Goal: Find contact information: Find contact information

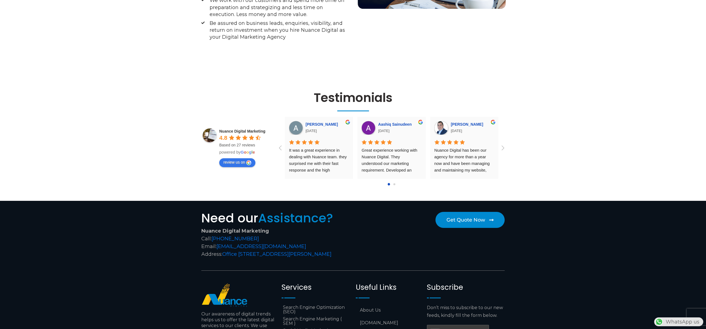
scroll to position [2287, 0]
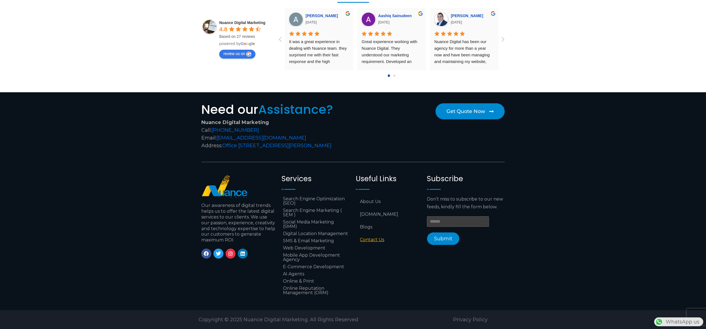
click at [375, 236] on link "Contact Us" at bounding box center [389, 239] width 66 height 13
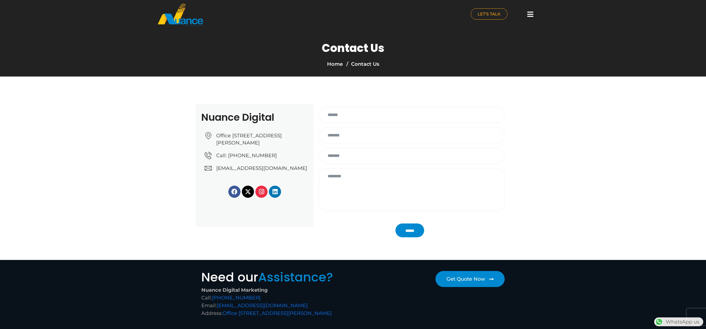
drag, startPoint x: 263, startPoint y: 177, endPoint x: 225, endPoint y: 0, distance: 180.7
click at [0, 0] on div "Nuance Digital Marketing LET'S TALK Home About Us Services Search Engine Optimi…" at bounding box center [353, 250] width 706 height 500
